Goal: Information Seeking & Learning: Find specific fact

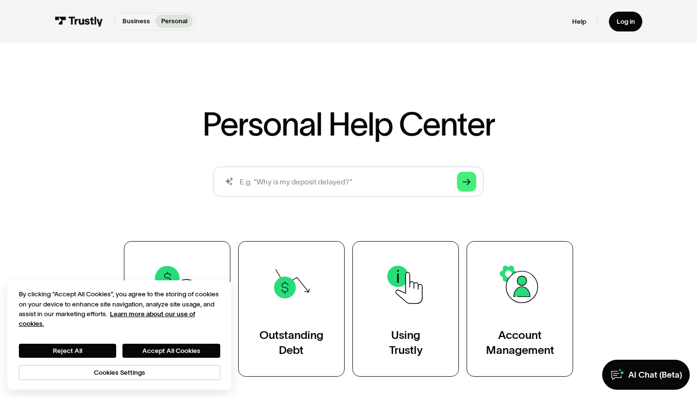
click at [599, 183] on div "AI-powered search ( 1 / 4 ) Type your question and our smart search will find y…" at bounding box center [348, 184] width 541 height 37
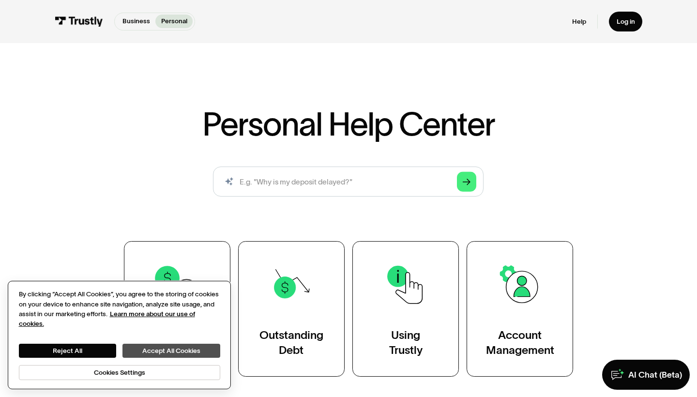
click at [166, 356] on button "Accept All Cookies" at bounding box center [170, 351] width 97 height 14
click at [169, 352] on button "Accept All Cookies" at bounding box center [170, 351] width 97 height 14
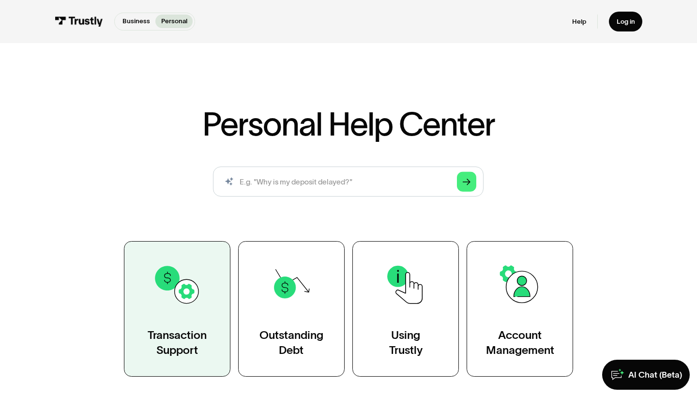
click at [176, 315] on link "Transaction Support" at bounding box center [177, 308] width 106 height 135
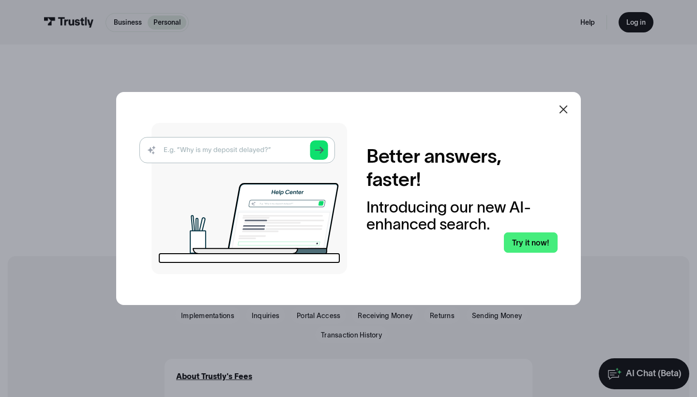
click at [225, 151] on img at bounding box center [243, 198] width 208 height 151
click at [220, 153] on img at bounding box center [243, 198] width 208 height 151
click at [315, 147] on img at bounding box center [243, 198] width 208 height 151
click at [243, 144] on img at bounding box center [243, 198] width 208 height 151
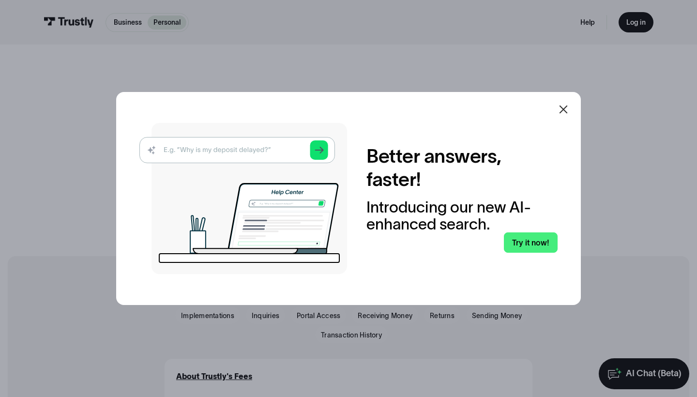
click at [165, 25] on div at bounding box center [348, 198] width 697 height 397
click at [377, 246] on div "Better answers, faster! Introducing our new AI-enhanced search. Try it now!" at bounding box center [461, 198] width 191 height 108
click at [537, 237] on link "Try it now!" at bounding box center [531, 242] width 54 height 20
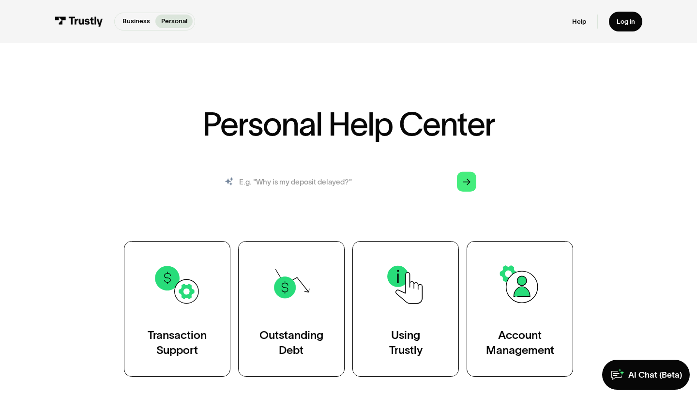
click at [317, 179] on input "search" at bounding box center [348, 181] width 270 height 30
type input "w"
type input "what is my deposit limit"
click at [468, 185] on icon "Arrow Right" at bounding box center [466, 182] width 7 height 8
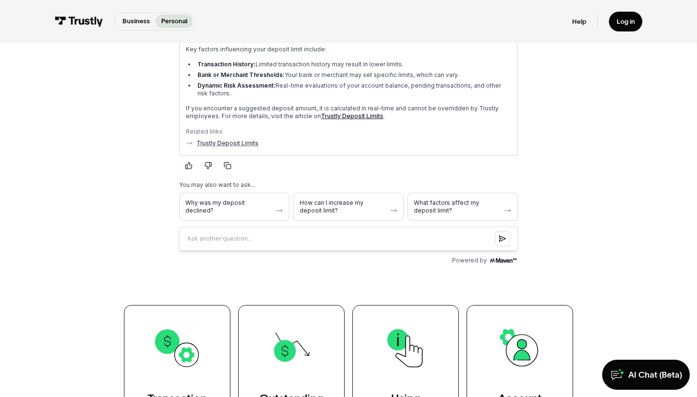
scroll to position [206, 0]
click at [226, 142] on link "Trustly Deposit Limits" at bounding box center [227, 143] width 62 height 8
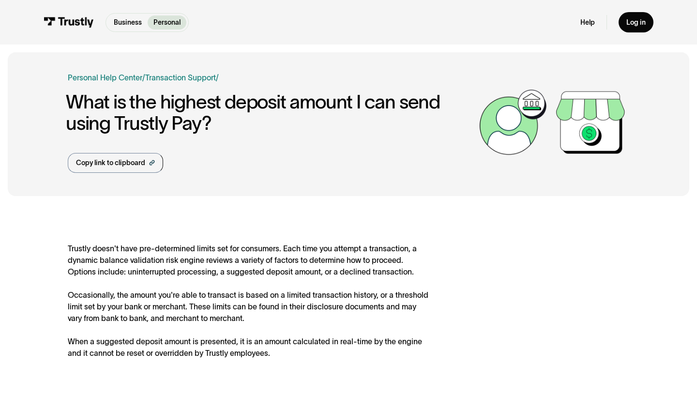
scroll to position [163, 0]
